Goal: Task Accomplishment & Management: Complete application form

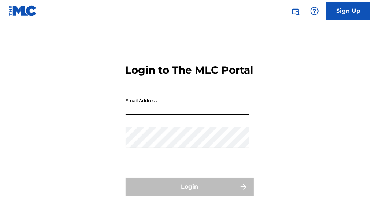
click at [190, 115] on input "Email Address" at bounding box center [188, 104] width 124 height 21
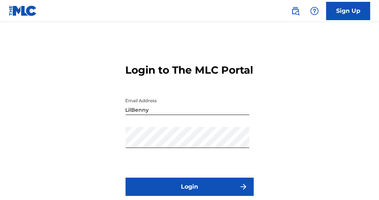
click at [164, 196] on button "Login" at bounding box center [190, 187] width 128 height 18
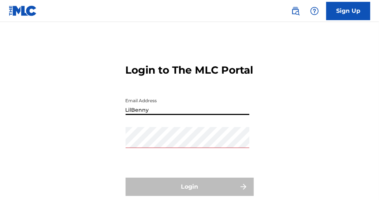
click at [151, 115] on input "LilBenny" at bounding box center [188, 104] width 124 height 21
type input "L"
type input "[EMAIL_ADDRESS][DOMAIN_NAME]"
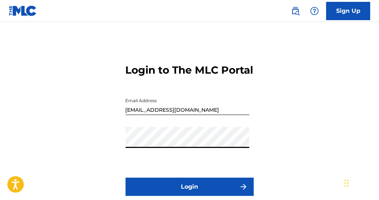
click at [313, 149] on div "Login to The MLC Portal Email Address [EMAIL_ADDRESS][DOMAIN_NAME] Password Log…" at bounding box center [189, 131] width 379 height 183
click at [228, 194] on button "Login" at bounding box center [190, 187] width 128 height 18
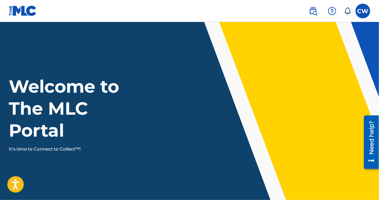
click at [363, 6] on label at bounding box center [363, 11] width 15 height 15
click at [363, 11] on input "[PERSON_NAME] [EMAIL_ADDRESS][DOMAIN_NAME] Notification Preferences Profile Log…" at bounding box center [363, 11] width 0 height 0
click at [31, 11] on img at bounding box center [23, 10] width 28 height 11
click at [24, 11] on img at bounding box center [23, 10] width 28 height 11
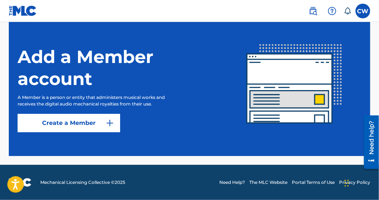
scroll to position [219, 0]
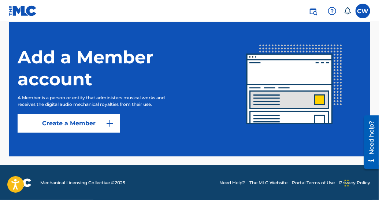
click at [92, 126] on link "Create a Member" at bounding box center [69, 123] width 103 height 18
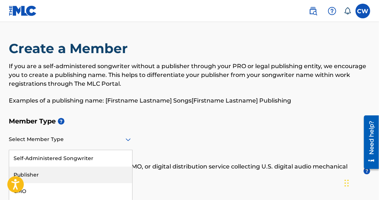
scroll to position [33, 0]
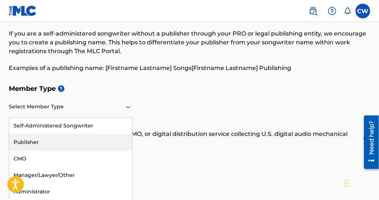
click at [100, 118] on div "5 results available. Use Up and Down to choose options, press Enter to select t…" at bounding box center [71, 107] width 124 height 21
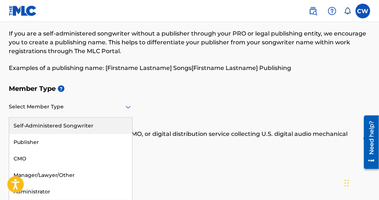
click at [101, 131] on div "Self-Administered Songwriter" at bounding box center [70, 126] width 123 height 16
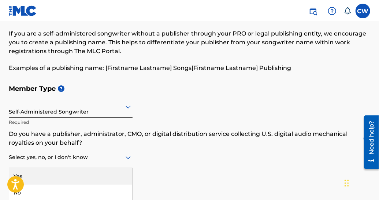
scroll to position [50, 0]
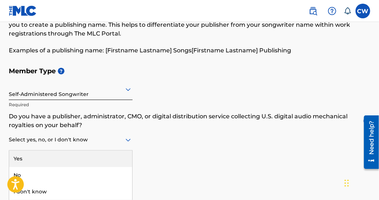
click at [100, 151] on div "3 results available. Use Up and Down to choose options, press Enter to select t…" at bounding box center [71, 140] width 124 height 21
click at [101, 161] on div "Yes" at bounding box center [70, 159] width 123 height 16
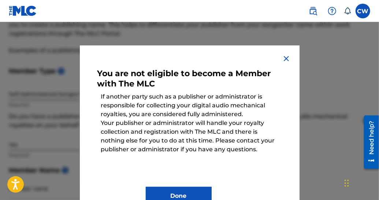
click at [282, 59] on img at bounding box center [286, 58] width 9 height 9
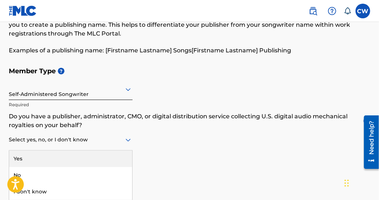
click at [82, 138] on div at bounding box center [71, 139] width 124 height 9
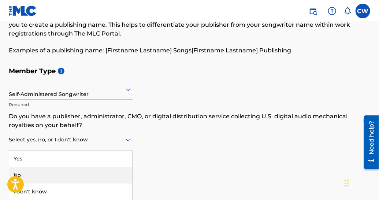
click at [75, 175] on div "No" at bounding box center [70, 175] width 123 height 16
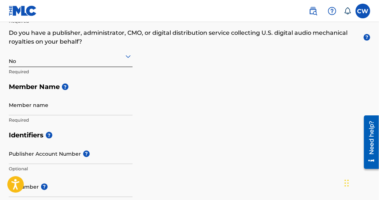
scroll to position [133, 0]
click at [93, 108] on input "Member name" at bounding box center [71, 105] width 124 height 21
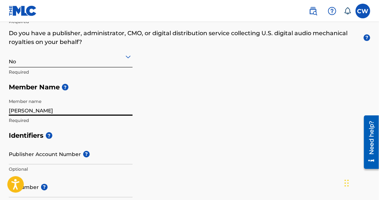
type input "[PERSON_NAME]"
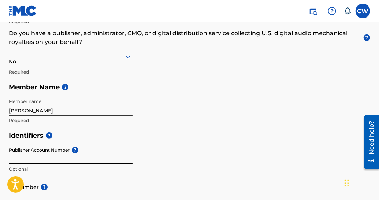
click at [61, 159] on input "Publisher Account Number ?" at bounding box center [71, 154] width 124 height 21
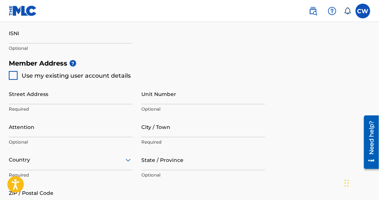
scroll to position [320, 0]
click at [16, 77] on div at bounding box center [13, 75] width 9 height 9
type input "[STREET_ADDRESS]"
type input "[GEOGRAPHIC_DATA]"
type input "27603"
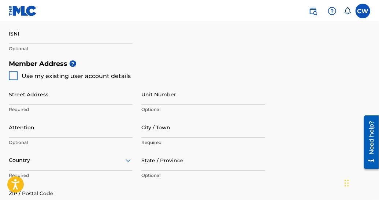
type input "980"
type input "5816891"
type input "[EMAIL_ADDRESS][DOMAIN_NAME]"
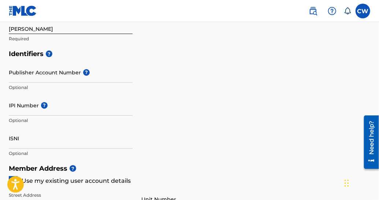
scroll to position [213, 0]
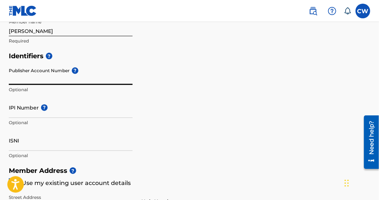
click at [52, 76] on input "Publisher Account Number ?" at bounding box center [71, 74] width 124 height 21
paste input "1290544061"
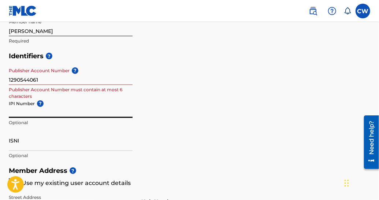
click at [61, 111] on input "IPI Number ?" at bounding box center [71, 107] width 124 height 21
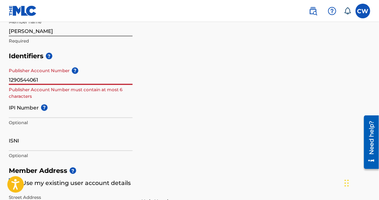
click at [51, 76] on input "1290544061" at bounding box center [71, 74] width 124 height 21
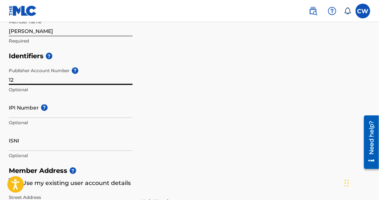
type input "1"
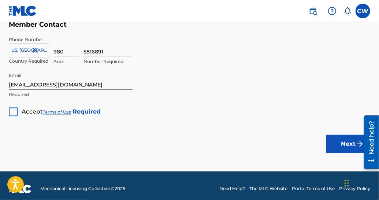
scroll to position [532, 0]
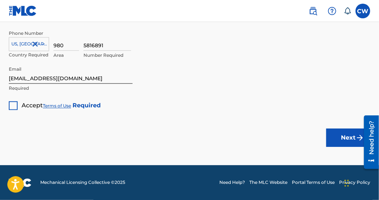
click at [12, 106] on div at bounding box center [13, 105] width 9 height 9
click at [348, 141] on button "Next" at bounding box center [348, 138] width 44 height 18
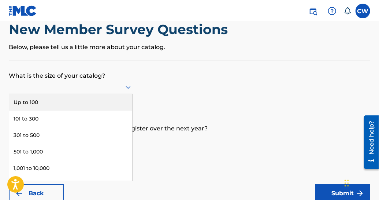
click at [122, 94] on div "9 results available. Use Up and Down to choose options, press Enter to select t…" at bounding box center [71, 87] width 124 height 14
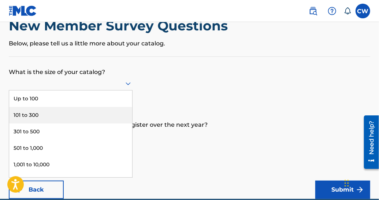
scroll to position [23, 0]
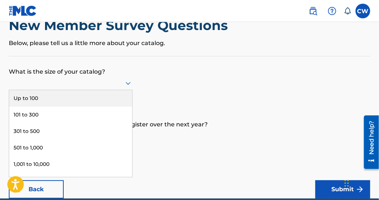
click at [114, 98] on div "Up to 100" at bounding box center [70, 98] width 123 height 16
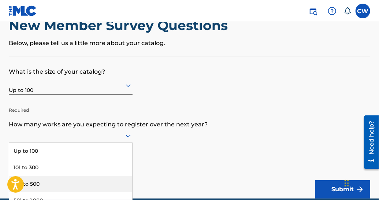
scroll to position [76, 0]
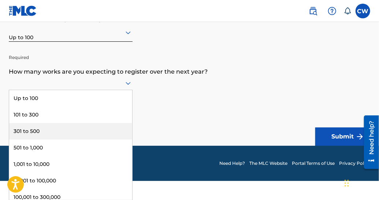
click at [118, 90] on div "9 results available. Use Up and Down to choose options, press Enter to select t…" at bounding box center [71, 83] width 124 height 14
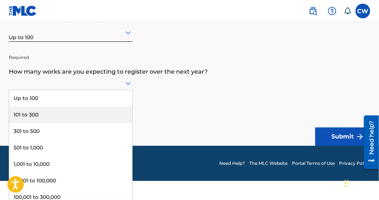
click at [116, 118] on div "101 to 300" at bounding box center [70, 115] width 123 height 16
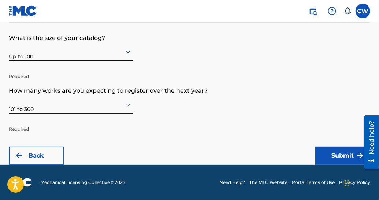
scroll to position [56, 0]
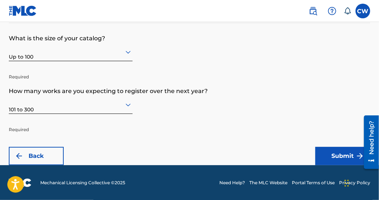
click at [344, 153] on button "Submit" at bounding box center [342, 156] width 55 height 18
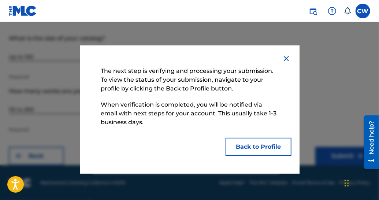
click at [275, 143] on button "Back to Profile" at bounding box center [259, 147] width 66 height 18
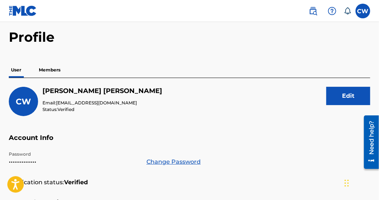
scroll to position [28, 0]
